Goal: Task Accomplishment & Management: Use online tool/utility

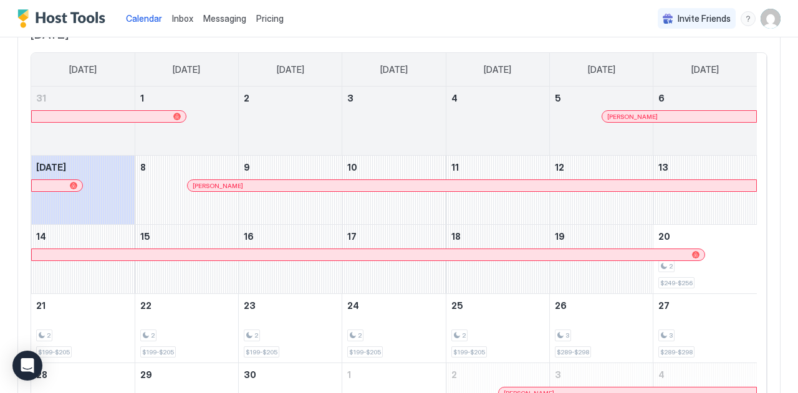
scroll to position [99, 0]
click at [0, 199] on div "South Fork Lodge All Airbnb Houfy VRBO [DATE] Sep [DATE] [DATE] [DATE] [DATE] […" at bounding box center [399, 199] width 798 height 523
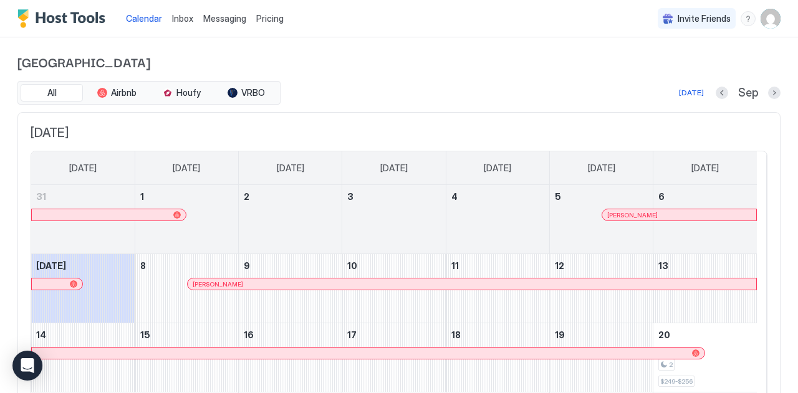
click at [223, 19] on span "Messaging" at bounding box center [224, 18] width 43 height 11
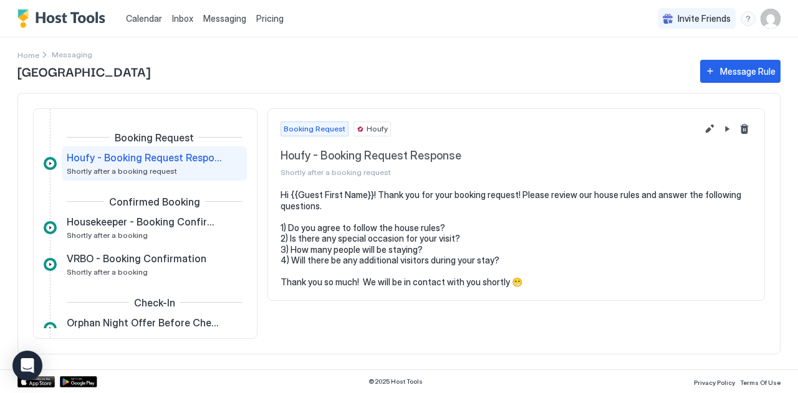
click at [176, 19] on span "Inbox" at bounding box center [182, 18] width 21 height 11
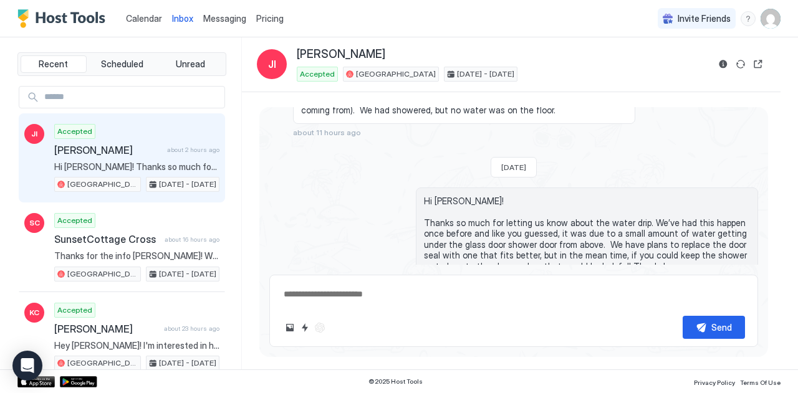
click at [715, 327] on div "Scheduled Messages" at bounding box center [701, 333] width 85 height 13
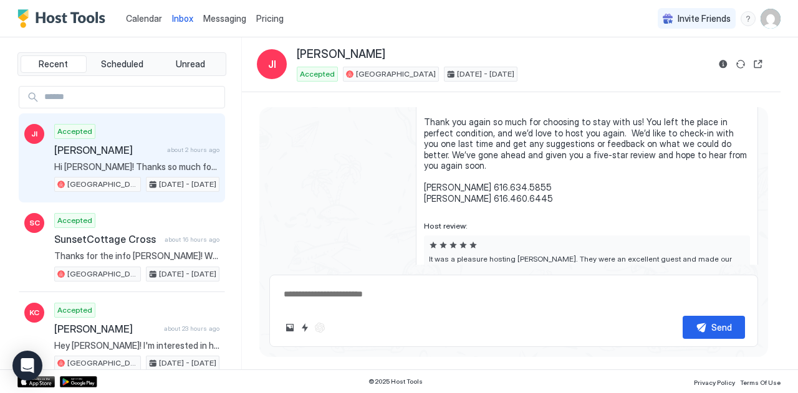
scroll to position [5341, 0]
click at [736, 305] on button "Disable message & review" at bounding box center [742, 311] width 12 height 12
type textarea "*"
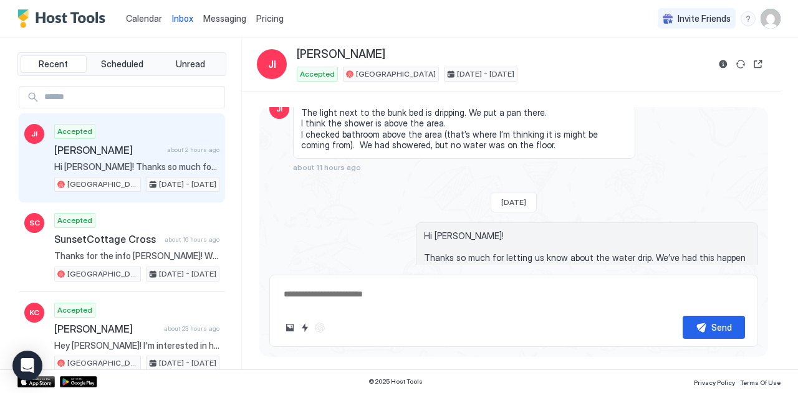
scroll to position [5006, 0]
